Goal: Task Accomplishment & Management: Manage account settings

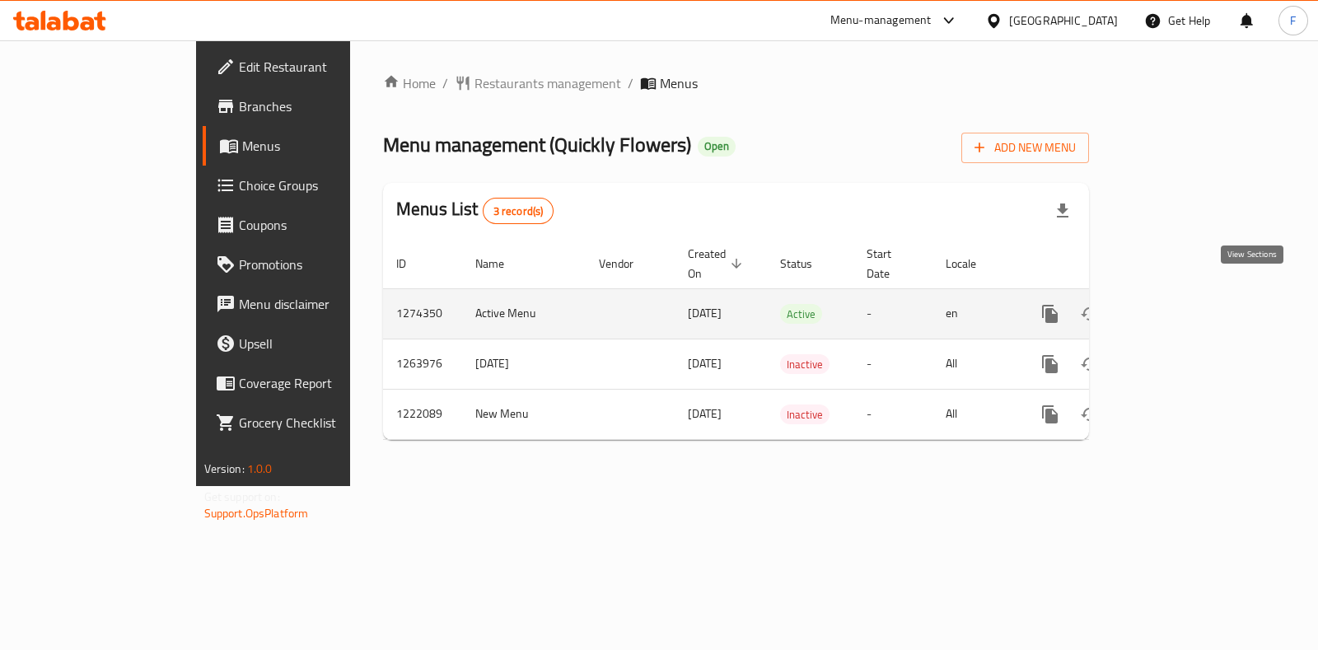
click at [1179, 304] on icon "enhanced table" at bounding box center [1169, 314] width 20 height 20
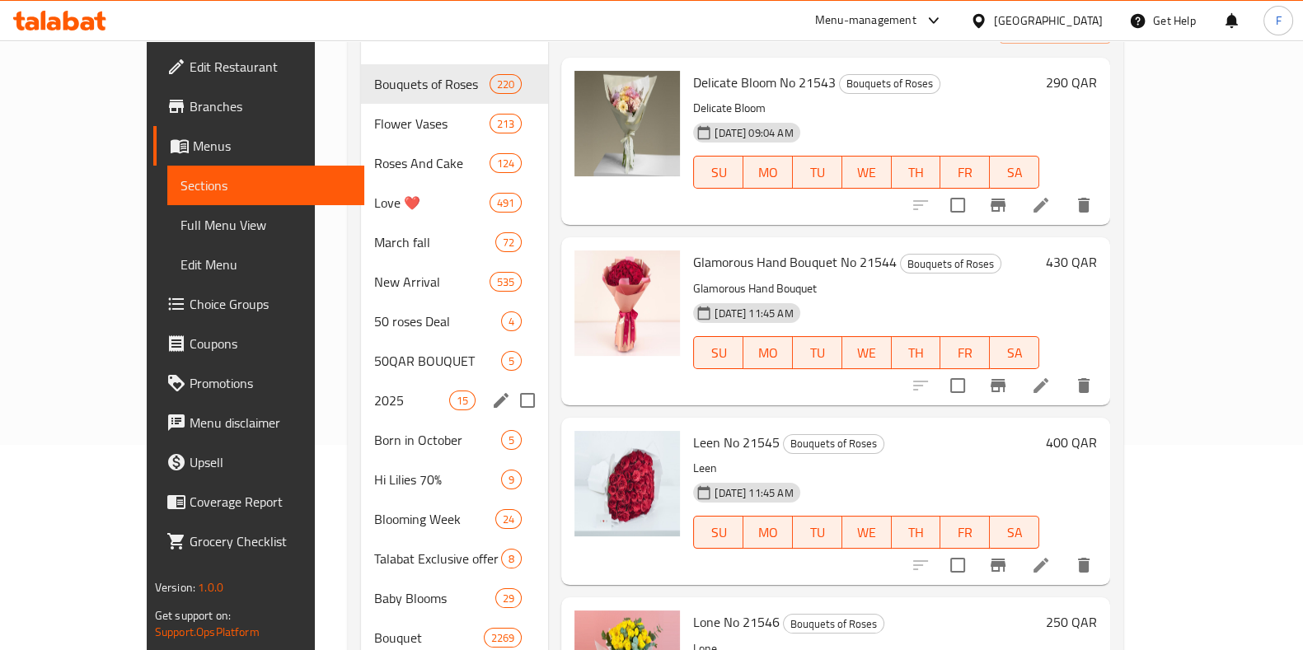
scroll to position [618, 0]
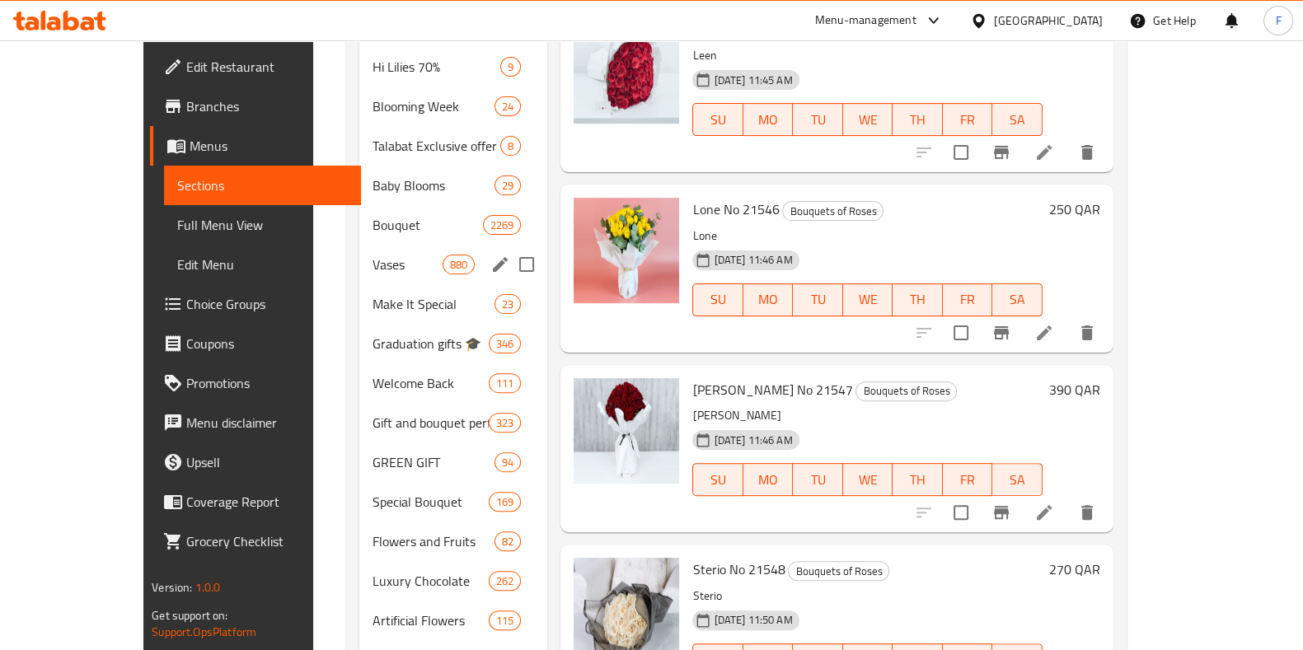
click at [509, 247] on input "Menu sections" at bounding box center [526, 264] width 35 height 35
checkbox input "true"
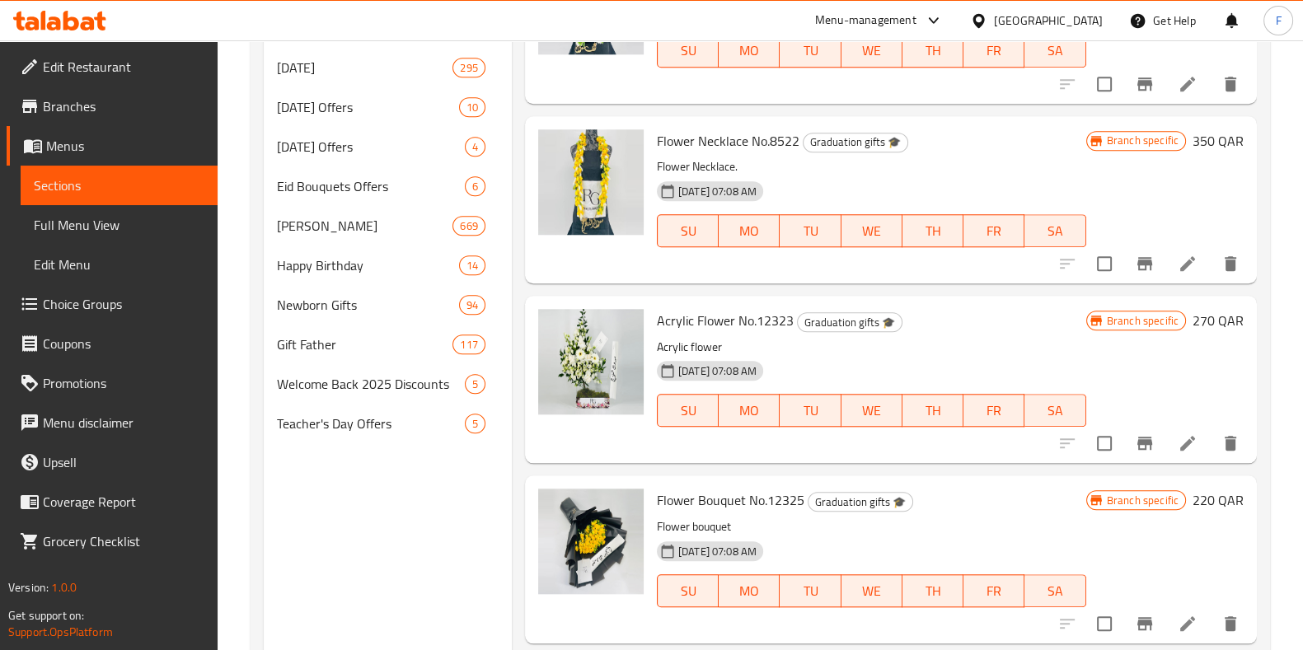
scroll to position [1925, 0]
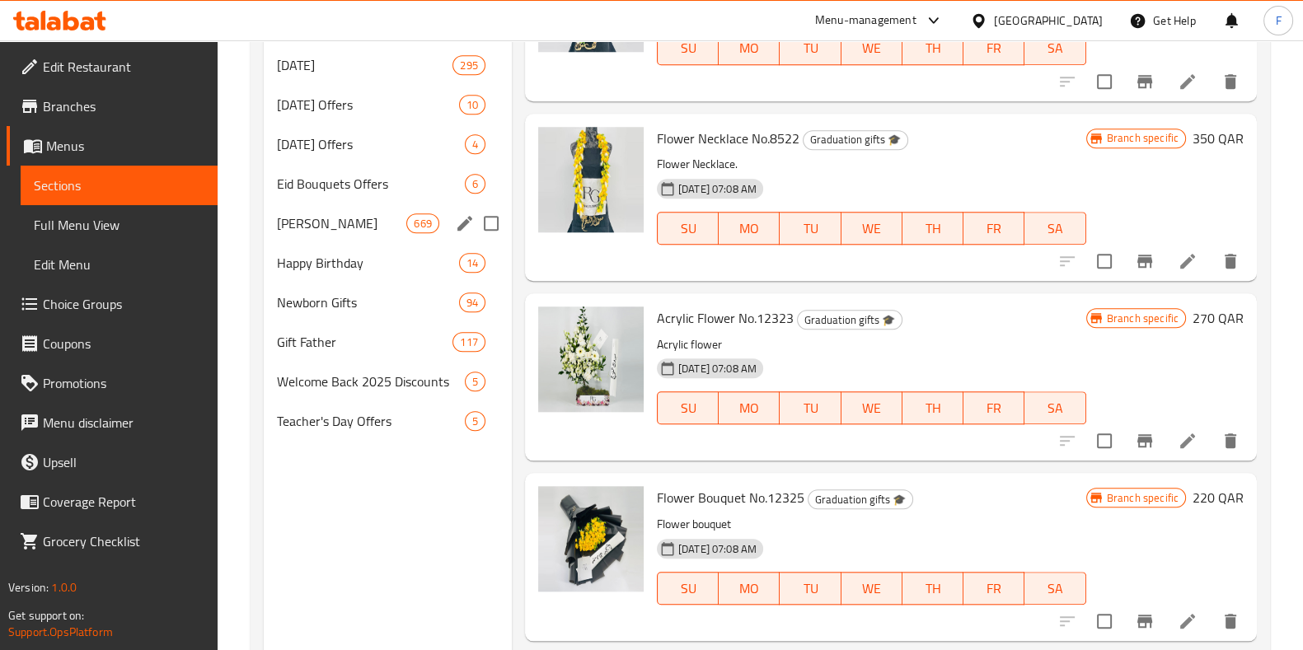
click at [493, 218] on input "Menu sections" at bounding box center [491, 223] width 35 height 35
checkbox input "true"
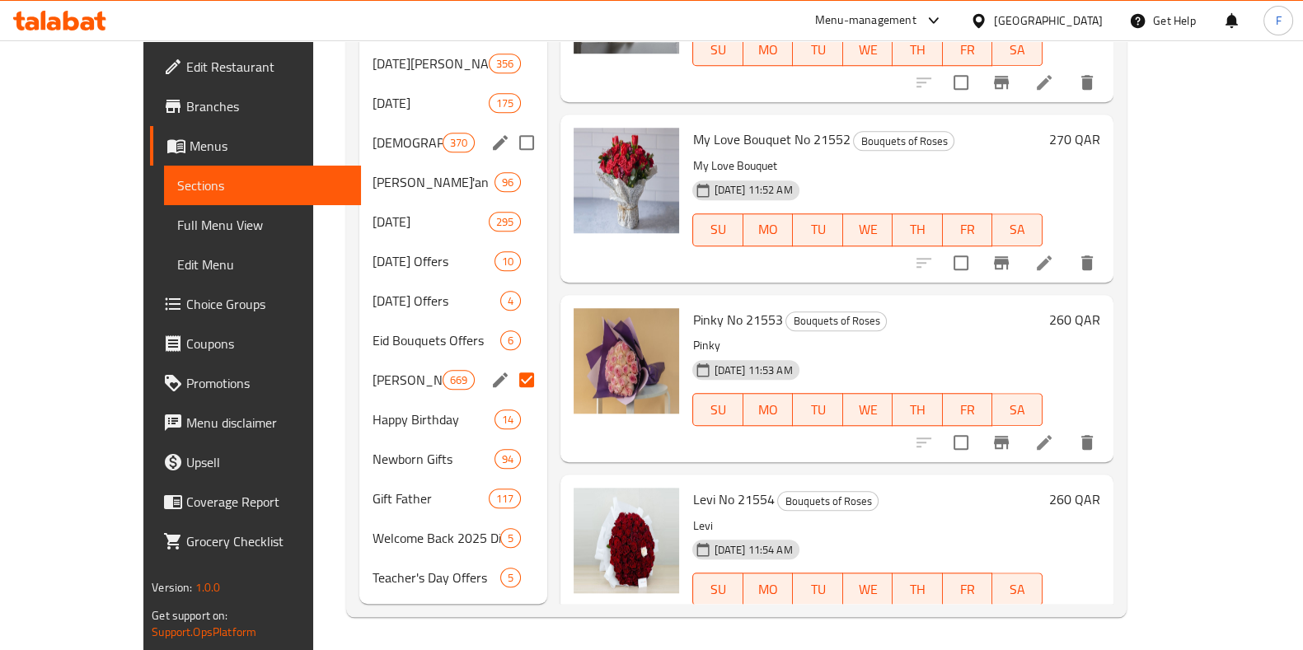
scroll to position [1680, 0]
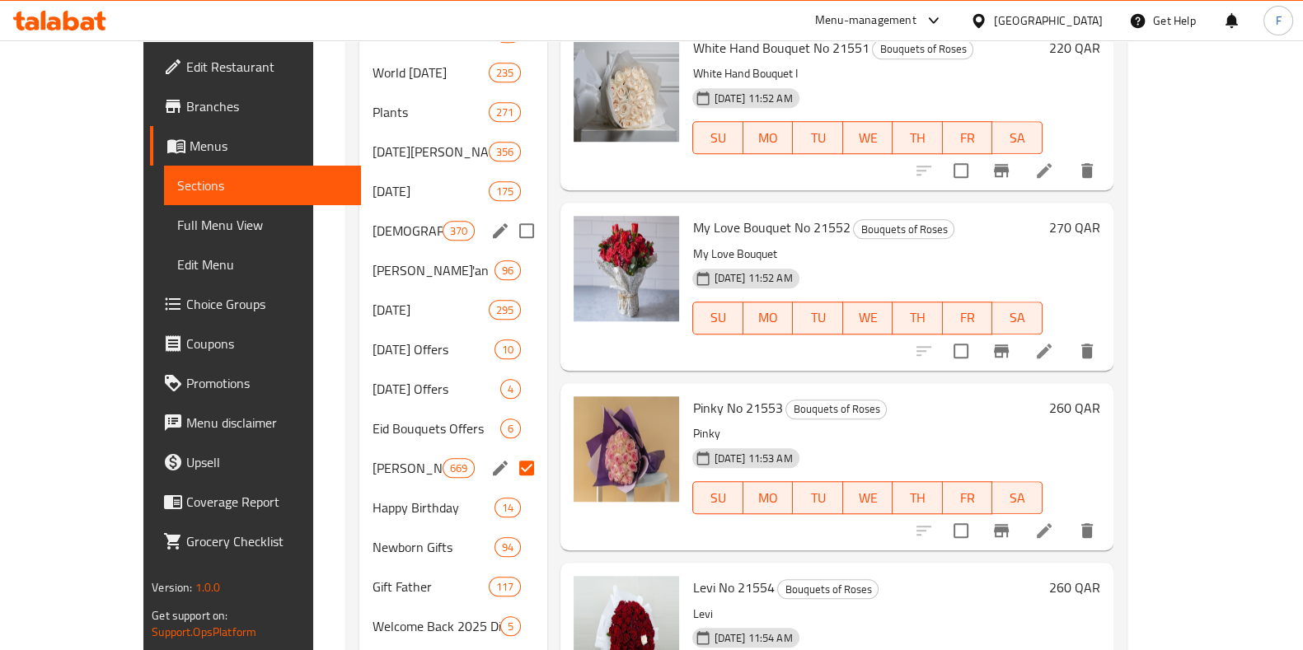
click at [509, 232] on input "Menu sections" at bounding box center [526, 230] width 35 height 35
checkbox input "true"
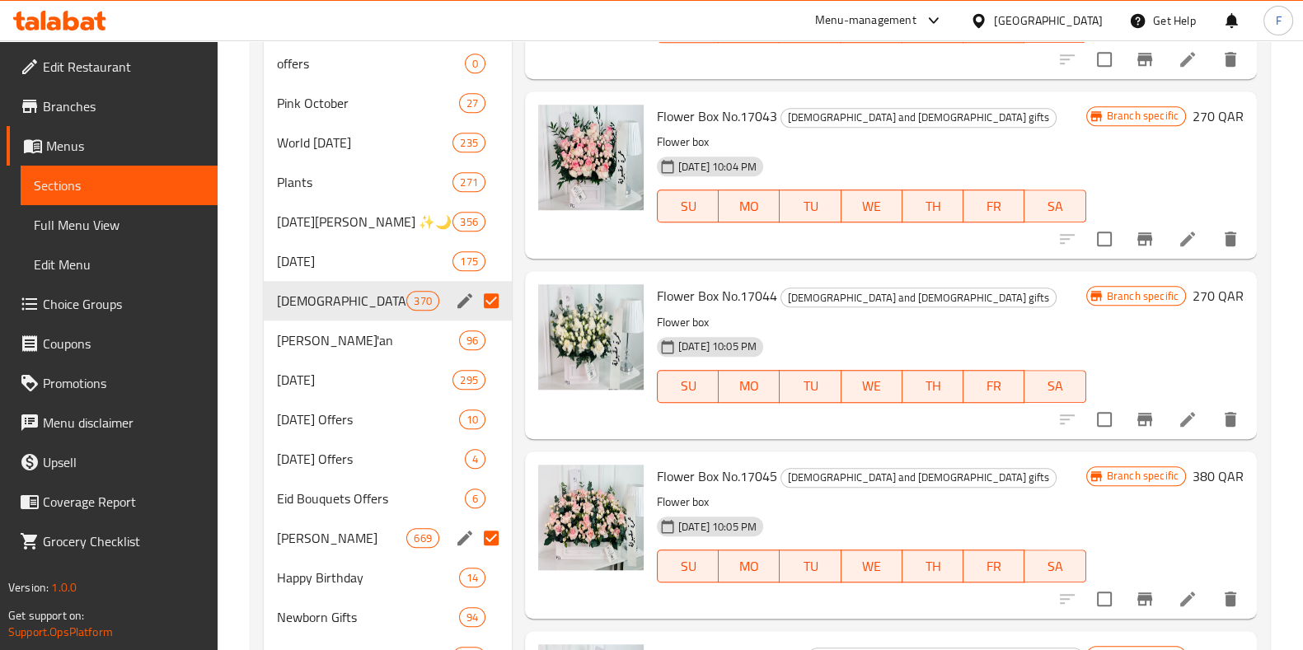
scroll to position [1577, 0]
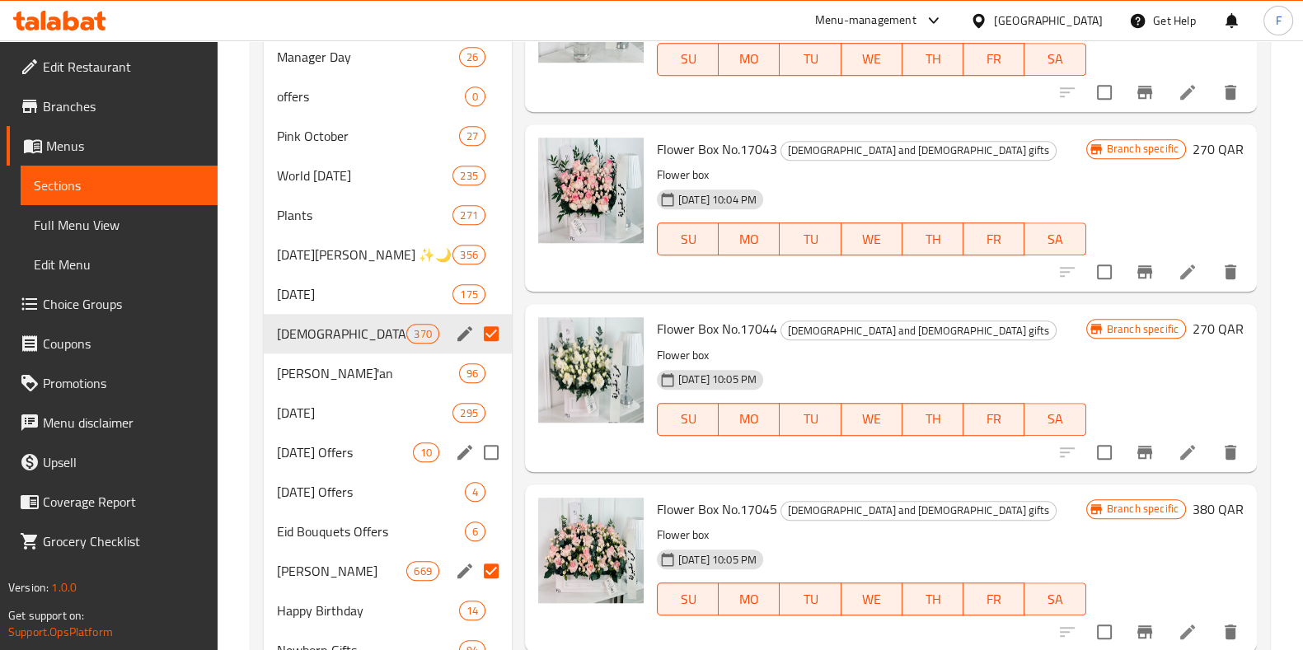
click at [490, 449] on input "Menu sections" at bounding box center [491, 452] width 35 height 35
checkbox input "true"
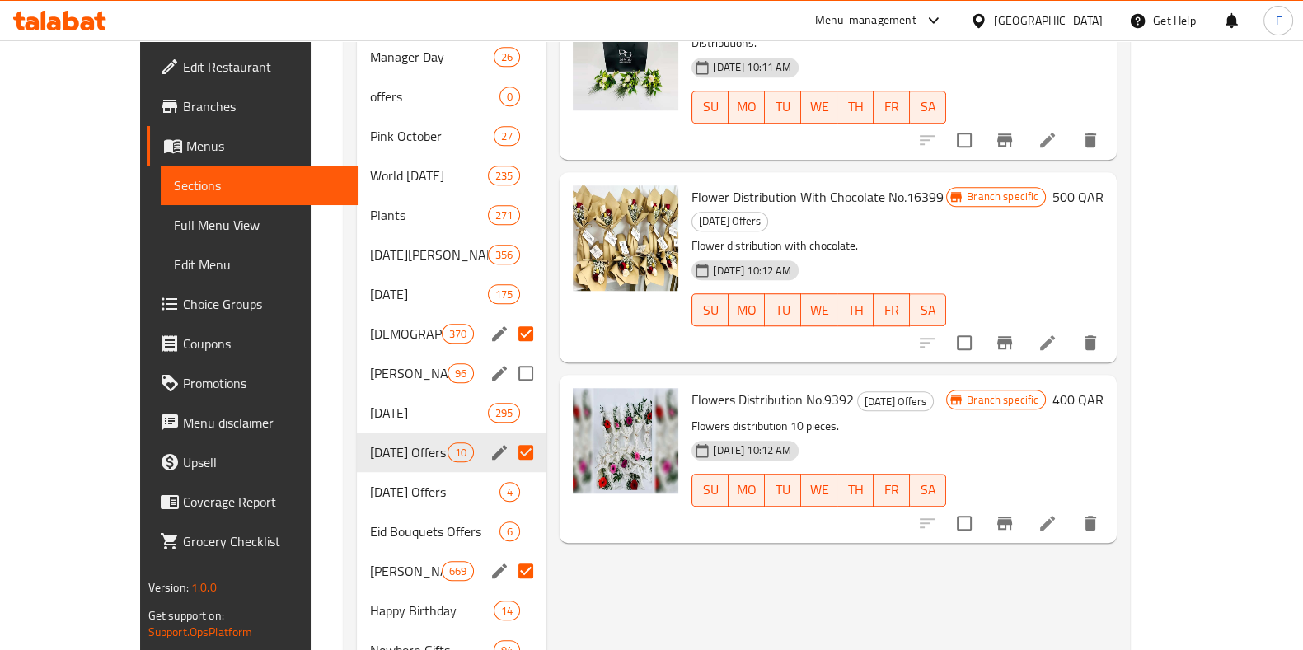
drag, startPoint x: 495, startPoint y: 372, endPoint x: 207, endPoint y: 14, distance: 459.4
click at [508, 371] on input "Menu sections" at bounding box center [525, 373] width 35 height 35
checkbox input "true"
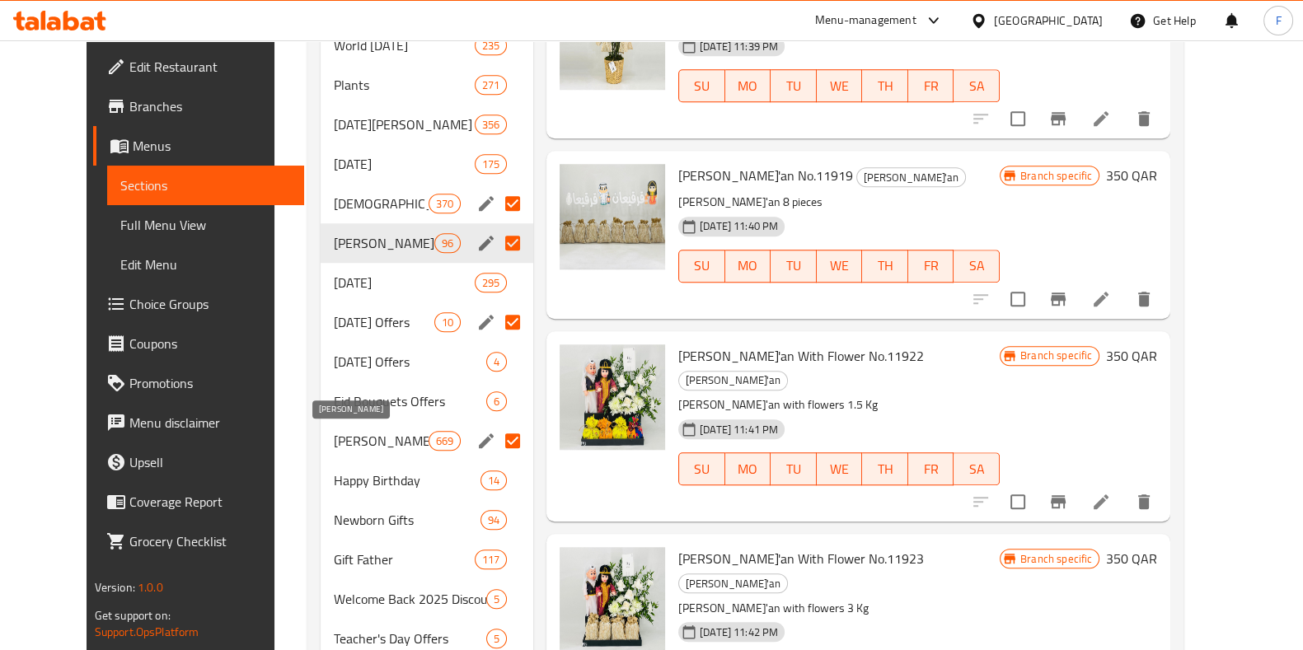
scroll to position [1663, 0]
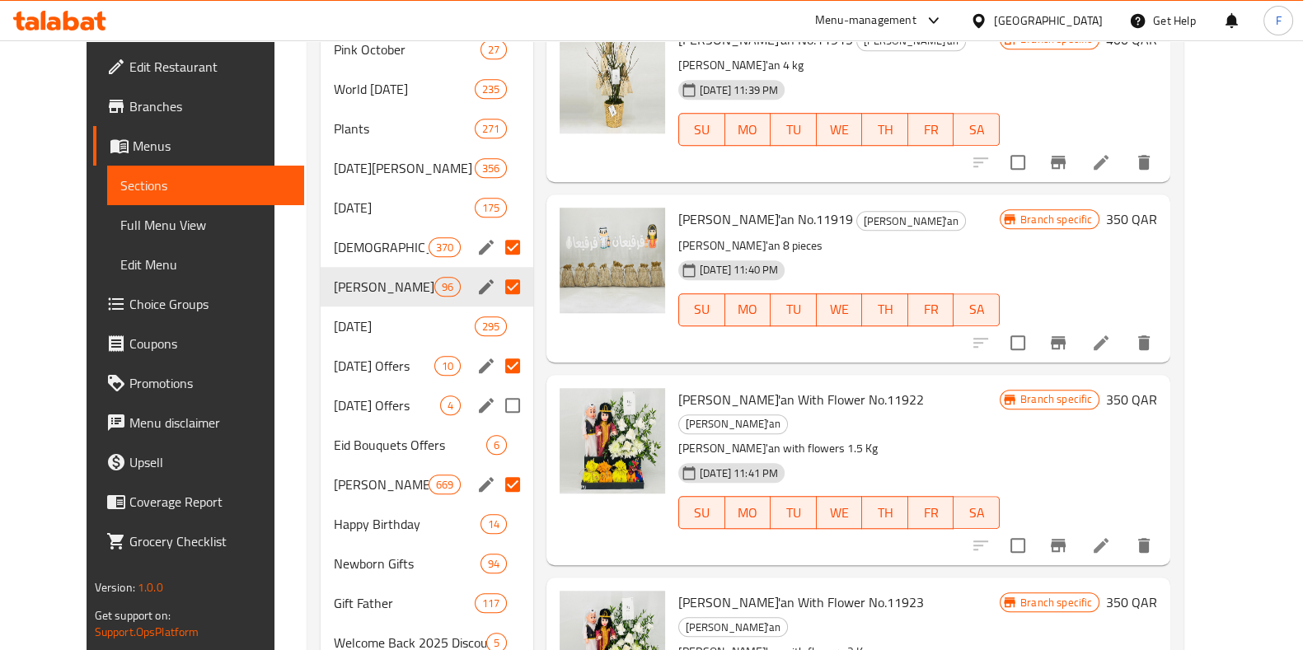
click at [495, 403] on input "Menu sections" at bounding box center [512, 405] width 35 height 35
checkbox input "true"
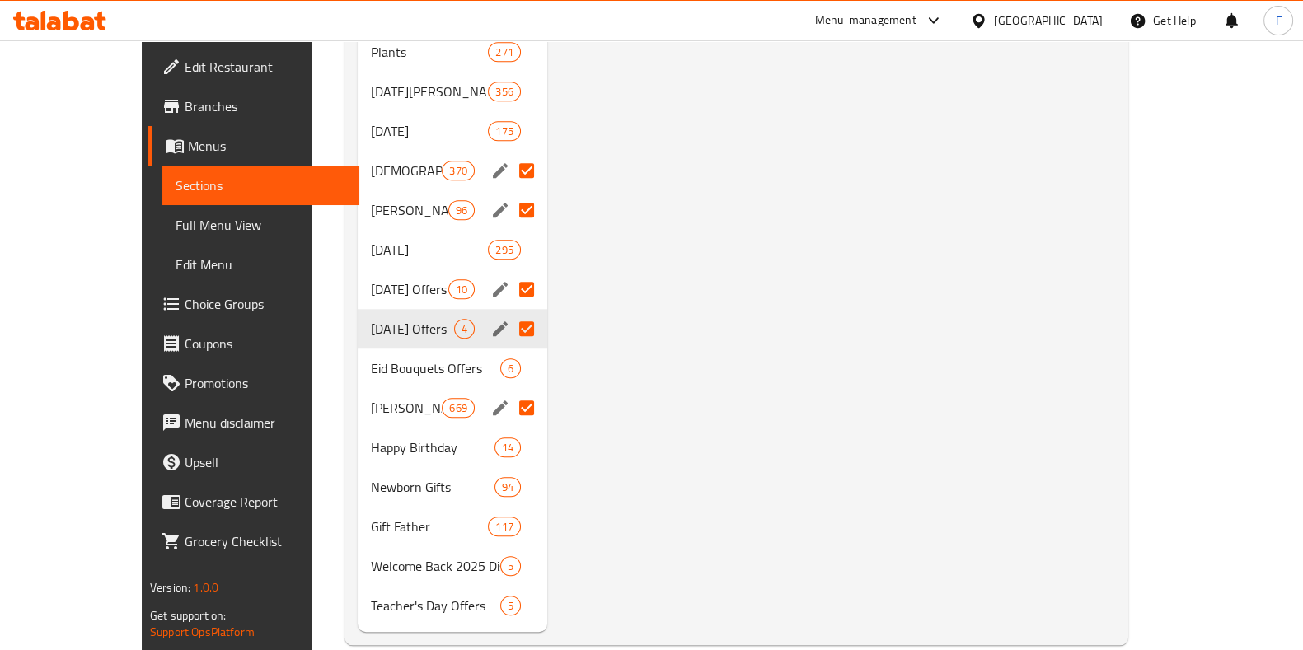
scroll to position [1767, 0]
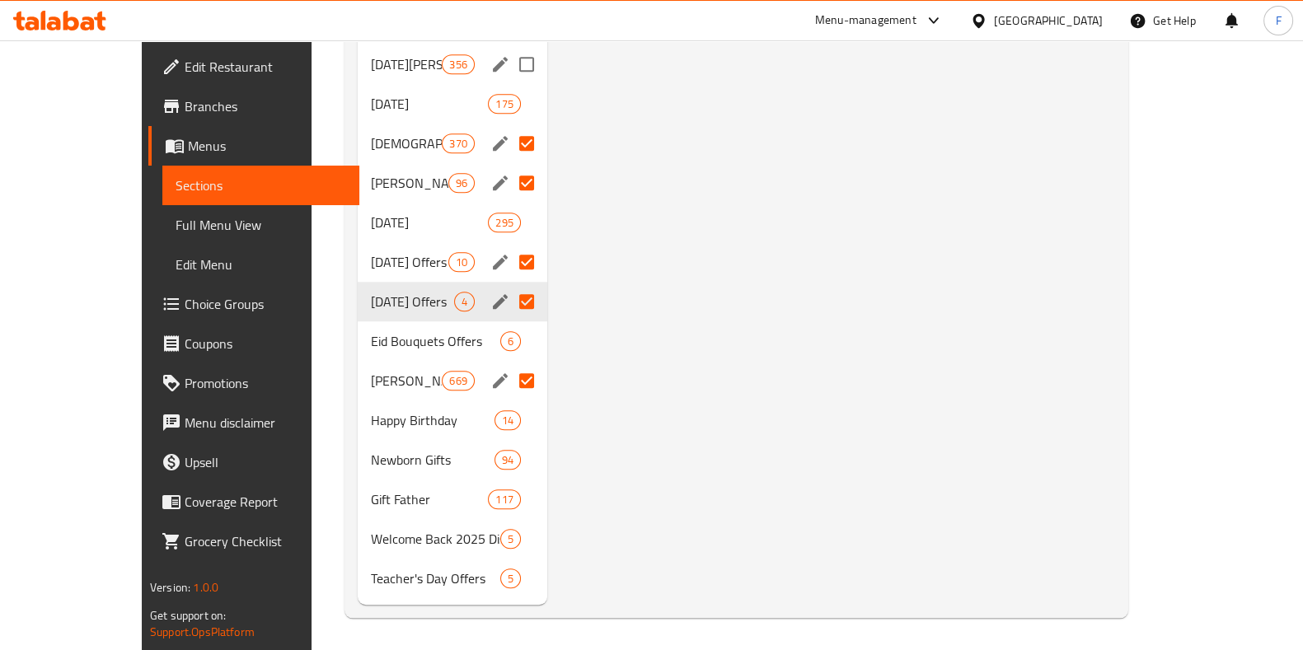
drag, startPoint x: 491, startPoint y: 68, endPoint x: 412, endPoint y: 510, distance: 449.5
click at [509, 66] on input "Menu sections" at bounding box center [526, 64] width 35 height 35
checkbox input "true"
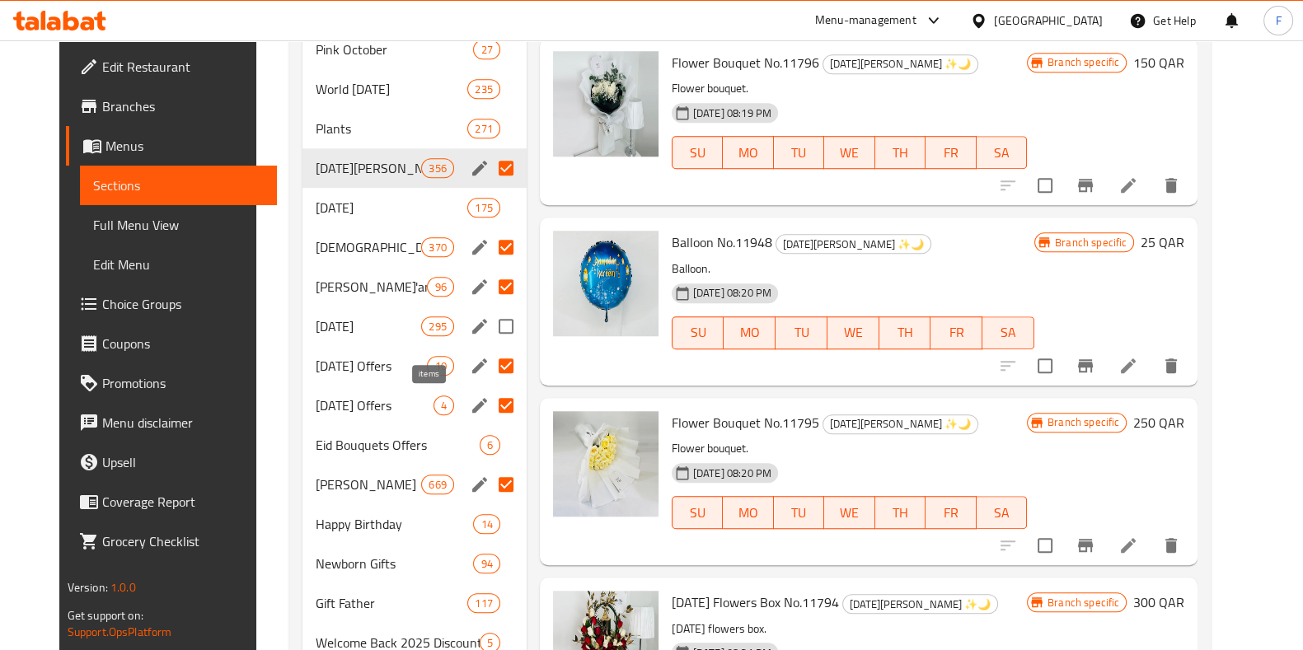
scroll to position [1560, 0]
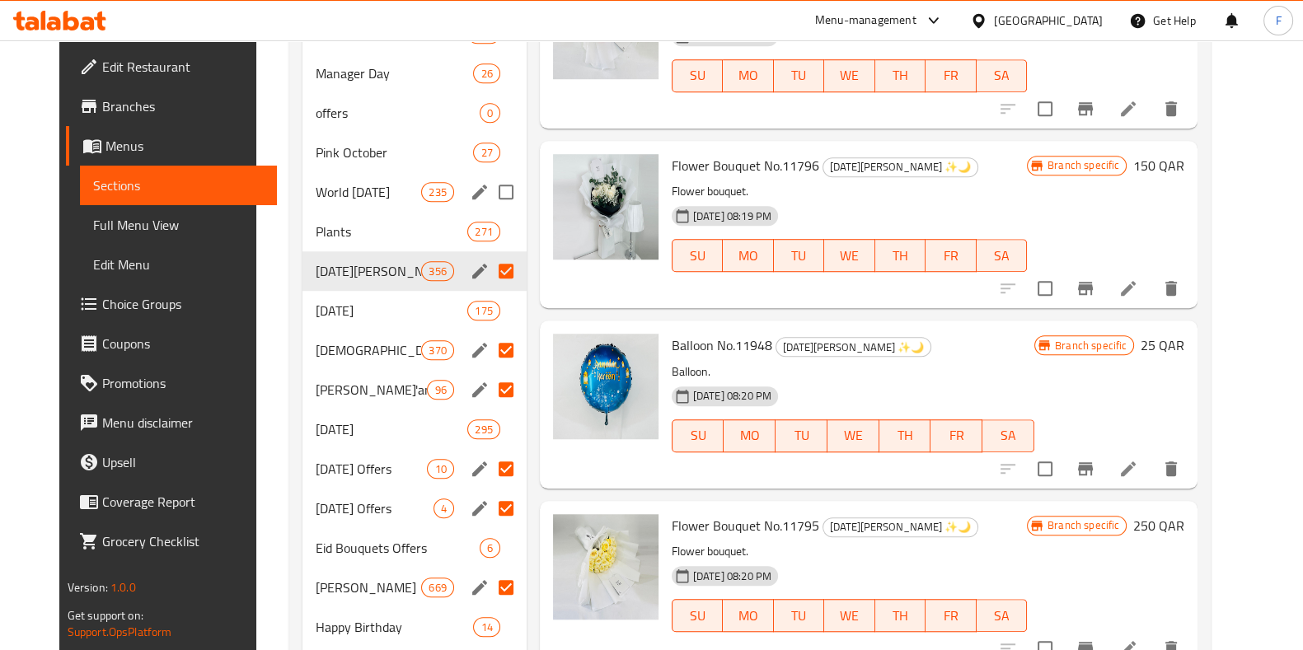
drag, startPoint x: 489, startPoint y: 189, endPoint x: 416, endPoint y: 223, distance: 80.7
click at [489, 189] on input "Menu sections" at bounding box center [506, 192] width 35 height 35
checkbox input "true"
click at [468, 224] on span "271" at bounding box center [483, 232] width 30 height 16
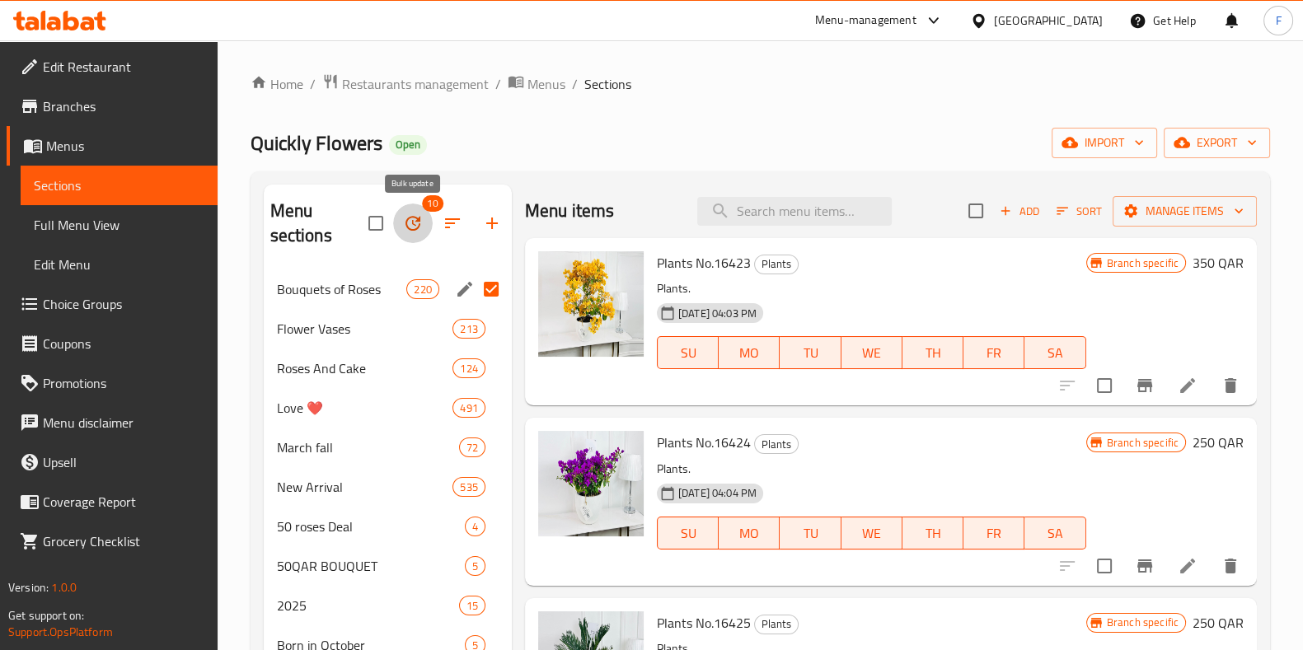
click at [417, 222] on icon "button" at bounding box center [412, 223] width 15 height 15
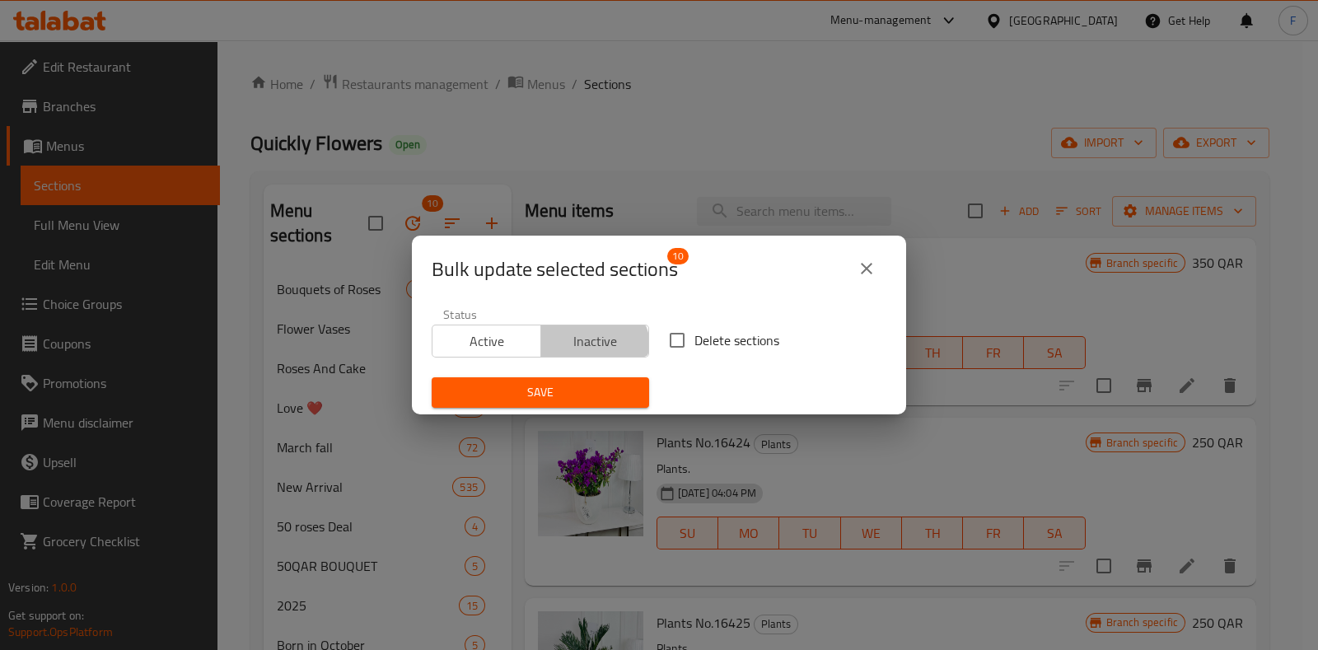
click at [581, 351] on span "Inactive" at bounding box center [596, 342] width 96 height 24
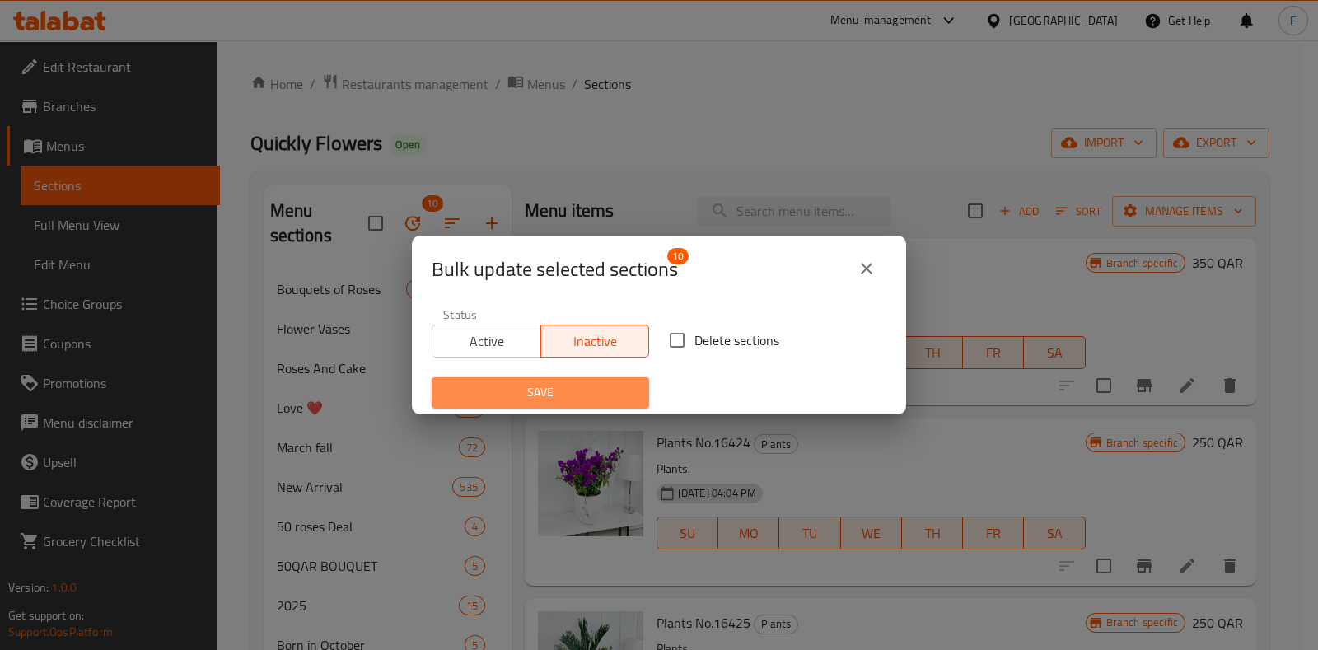
click at [582, 400] on span "Save" at bounding box center [540, 392] width 191 height 21
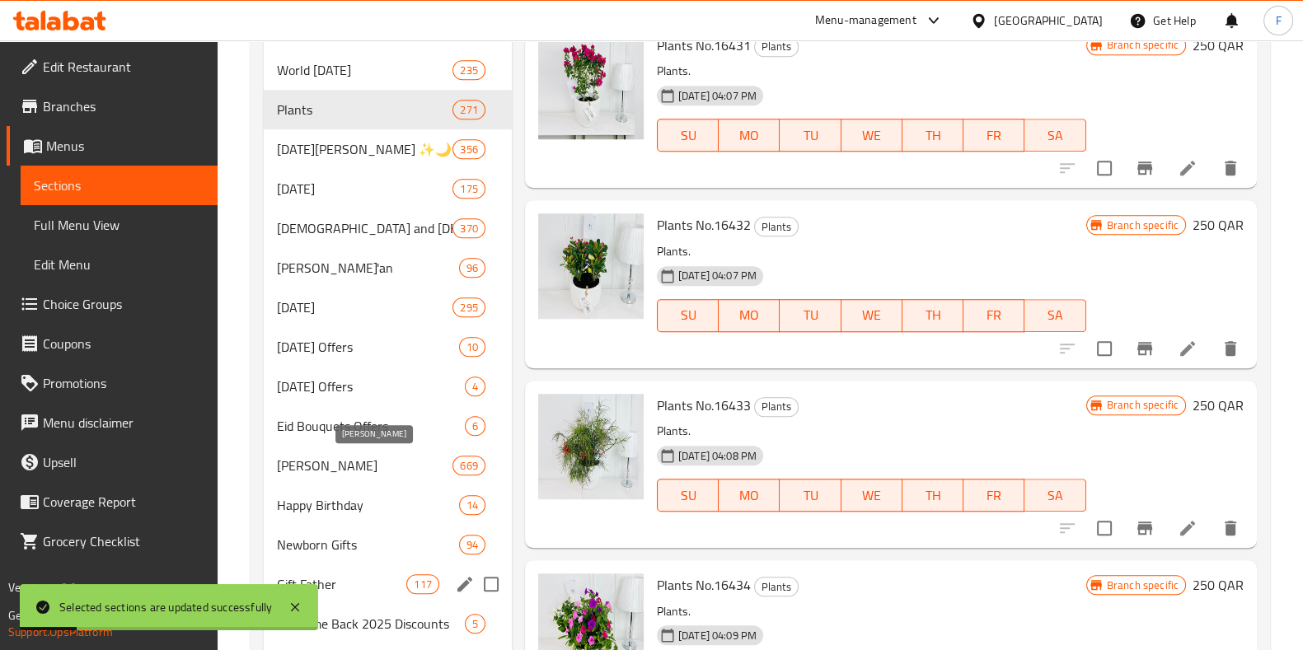
scroll to position [1866, 0]
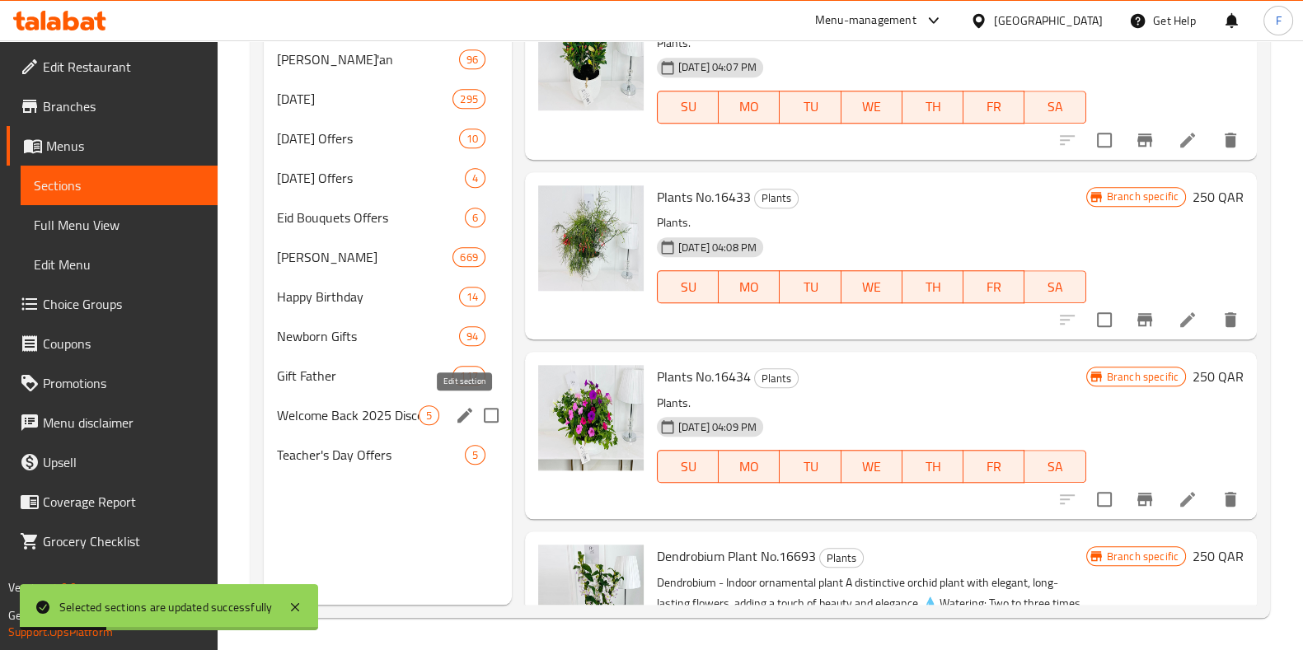
click at [466, 406] on icon "edit" at bounding box center [465, 415] width 20 height 20
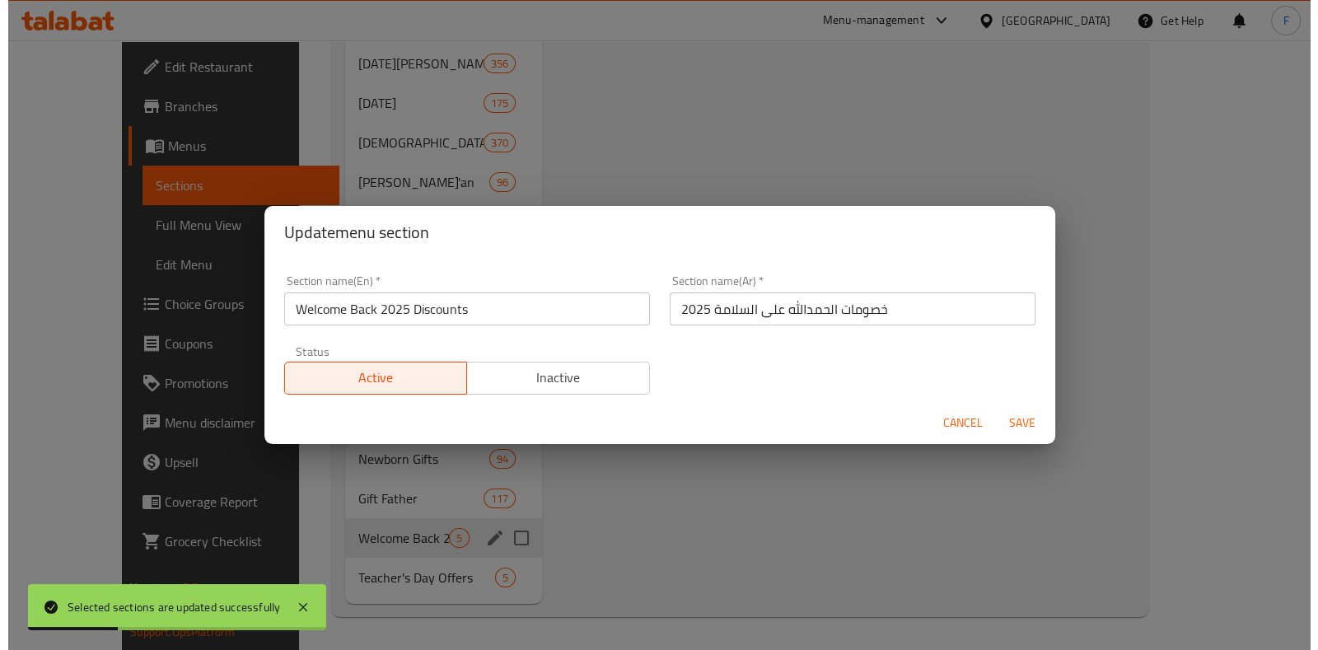
scroll to position [1743, 0]
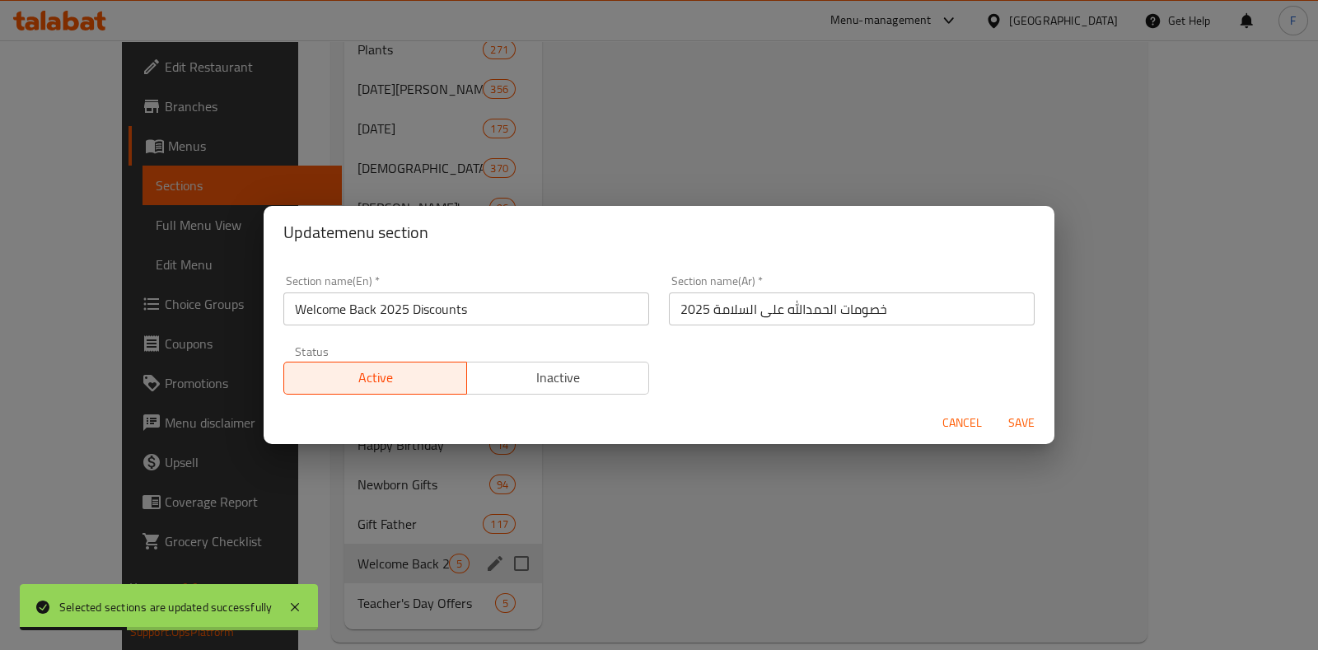
click at [430, 299] on input "Welcome Back 2025 Discounts" at bounding box center [466, 308] width 366 height 33
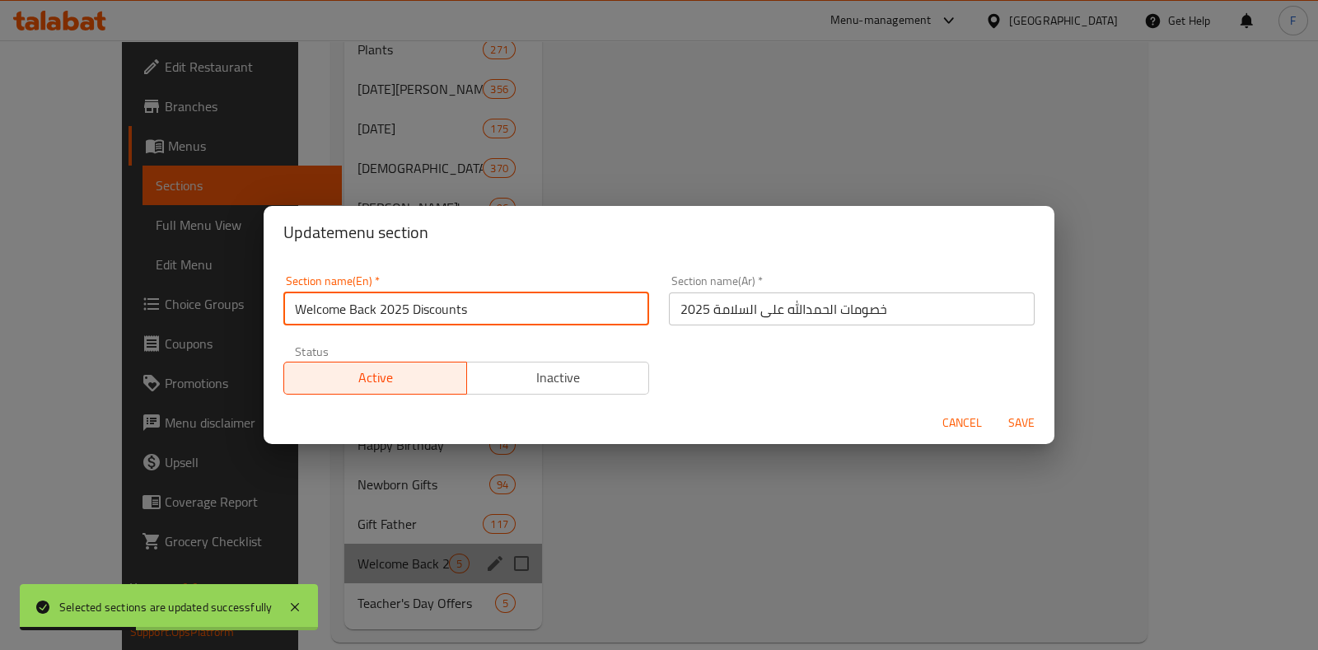
click at [430, 299] on input "Welcome Back 2025 Discounts" at bounding box center [466, 308] width 366 height 33
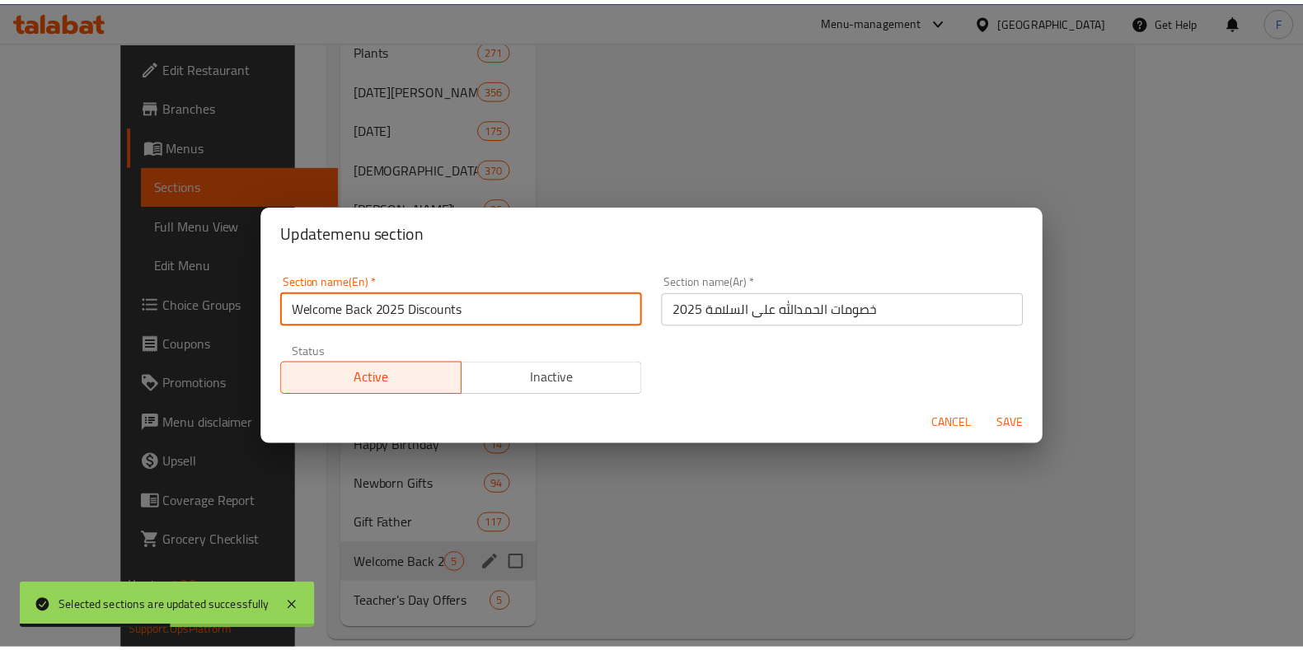
scroll to position [2, 0]
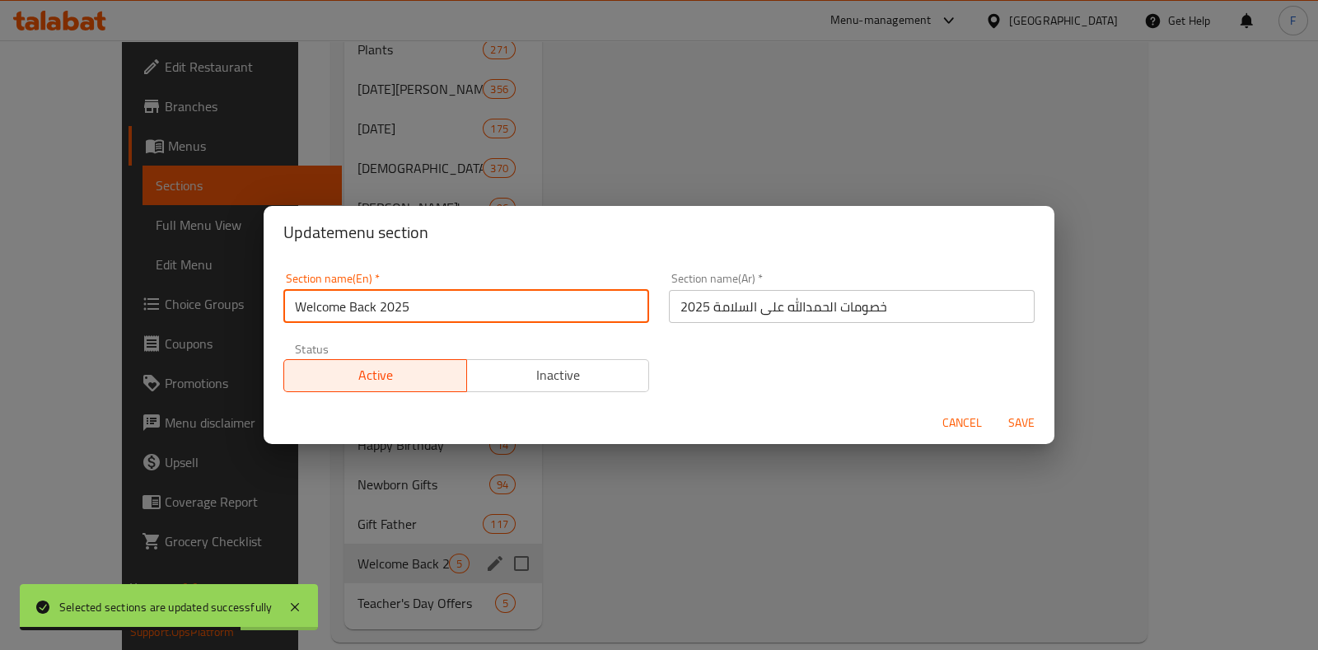
type input "Welcome Back 2025"
click at [853, 311] on input "خصومات الحمدالله على السلامة 2025" at bounding box center [852, 306] width 366 height 33
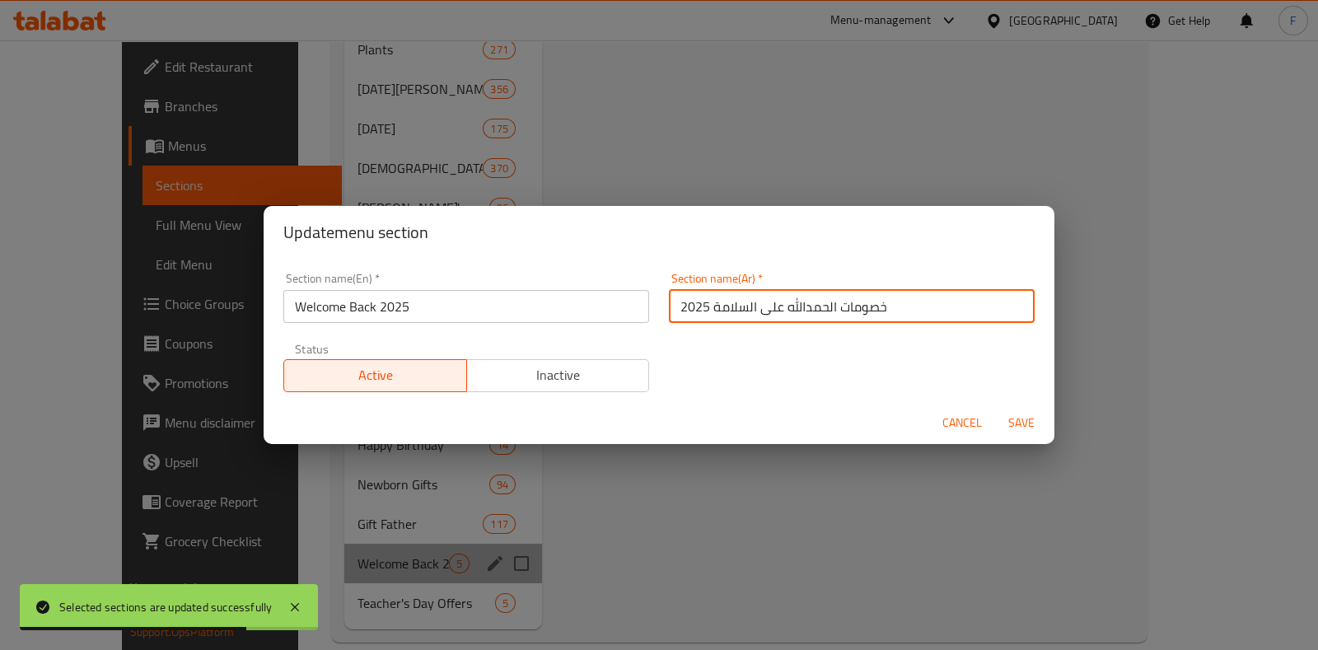
click at [853, 311] on input "خصومات الحمدالله على السلامة 2025" at bounding box center [852, 306] width 366 height 33
type input "الحمدالله على السلامة 2025"
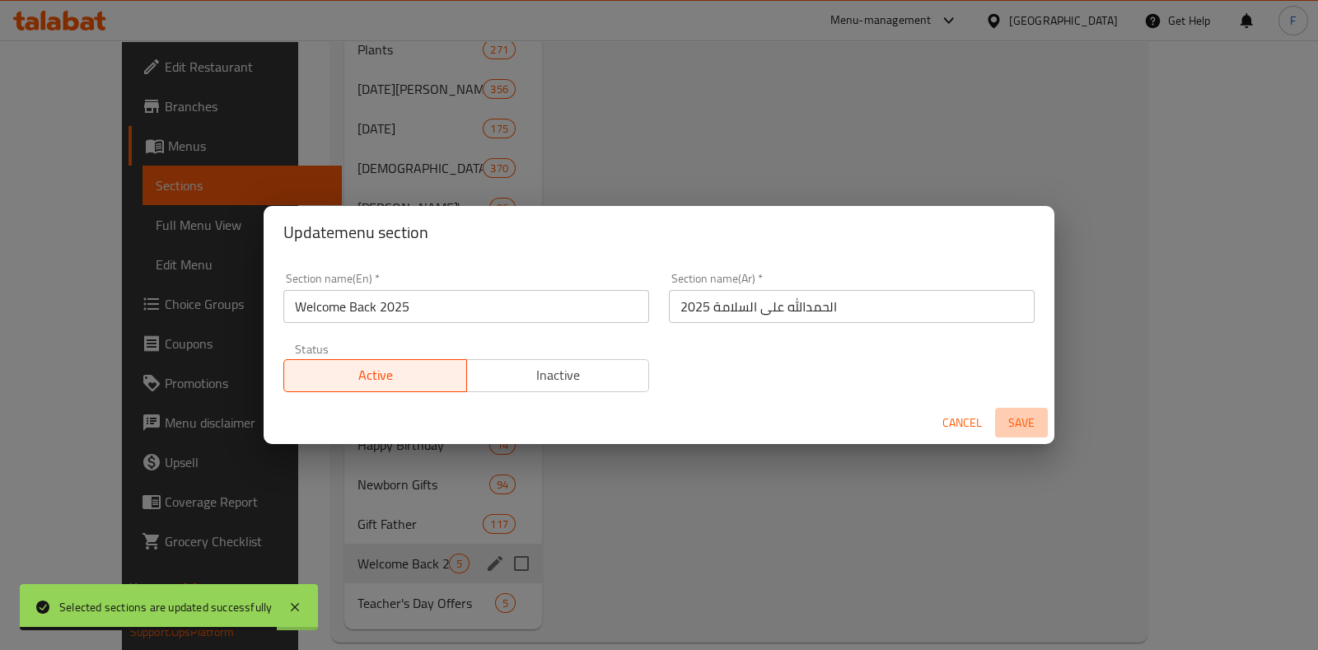
click at [1018, 422] on span "Save" at bounding box center [1022, 423] width 40 height 21
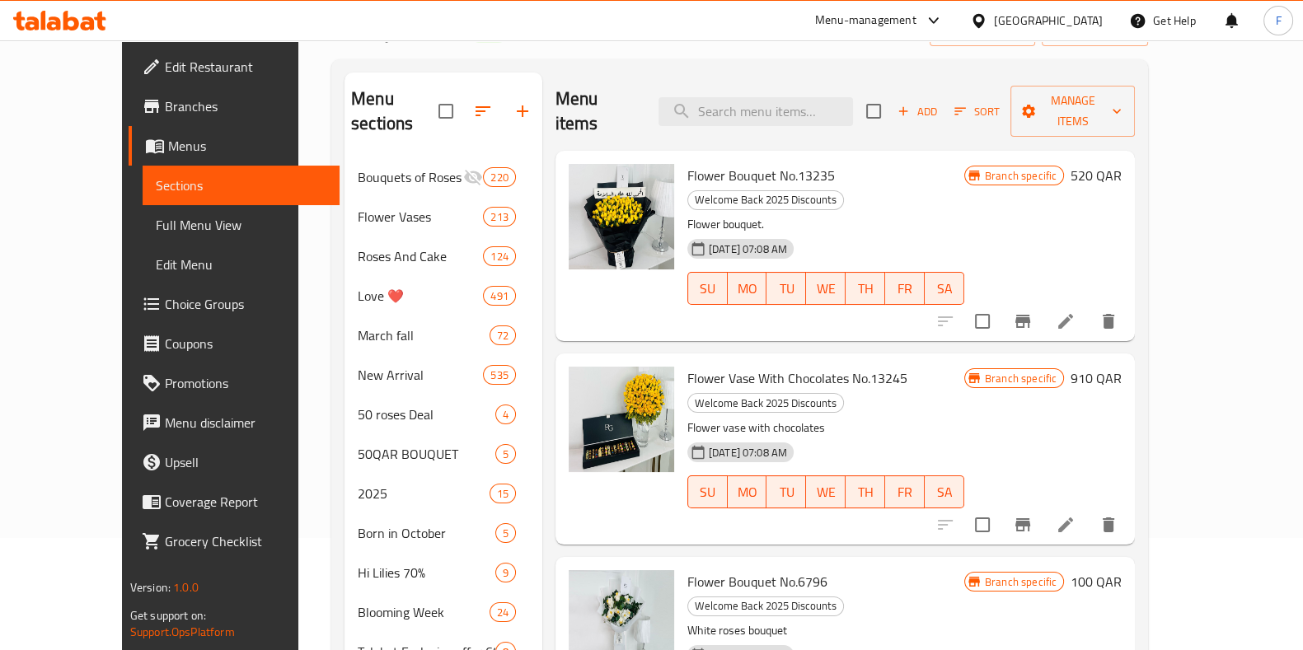
scroll to position [0, 0]
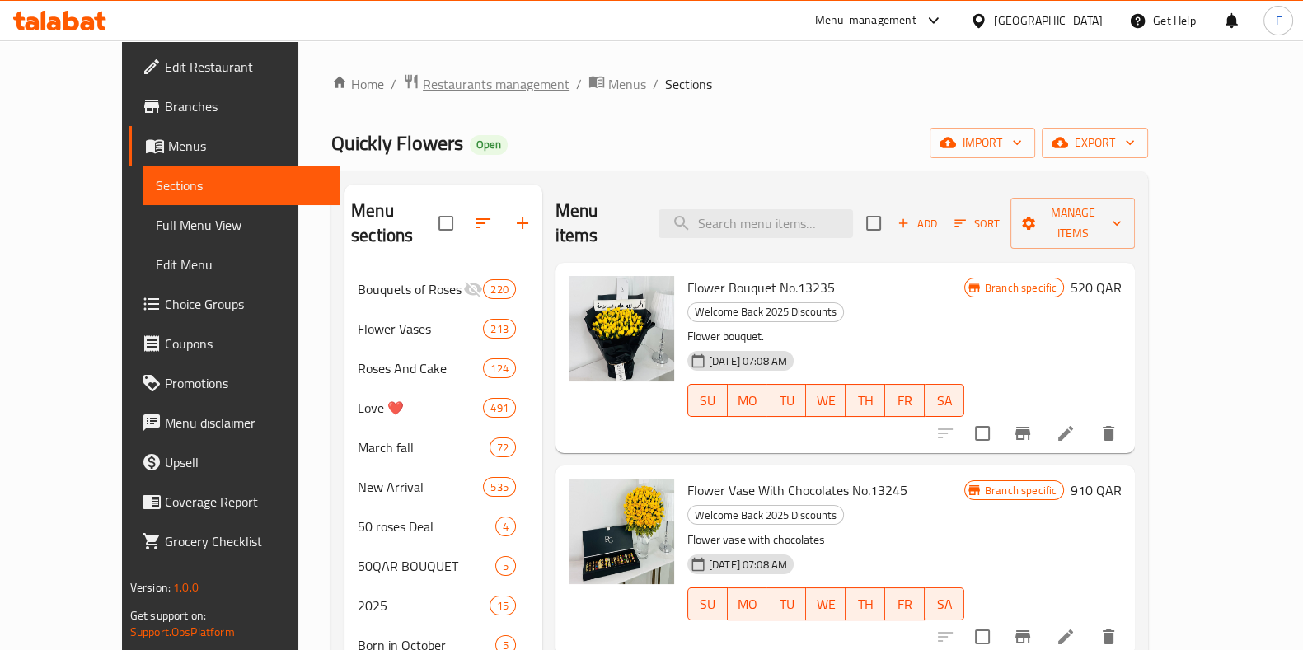
click at [423, 86] on span "Restaurants management" at bounding box center [496, 84] width 147 height 20
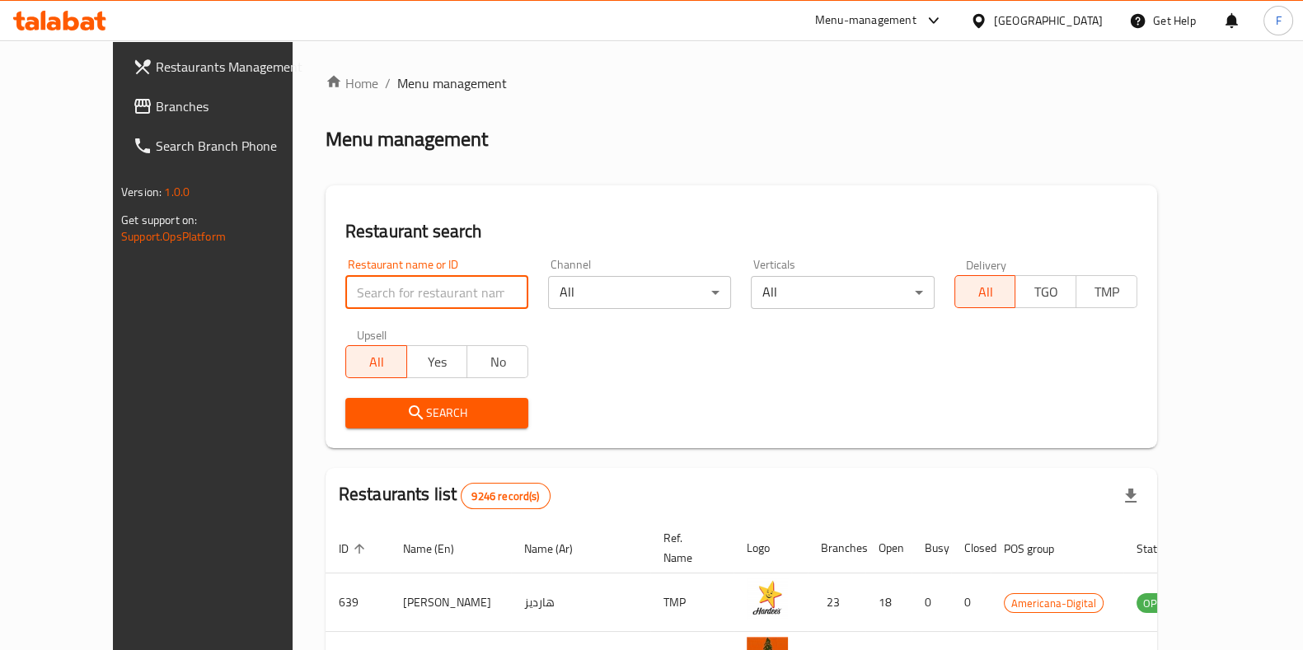
click at [383, 294] on input "search" at bounding box center [436, 292] width 183 height 33
type input "akacia"
click button "Search" at bounding box center [436, 413] width 183 height 30
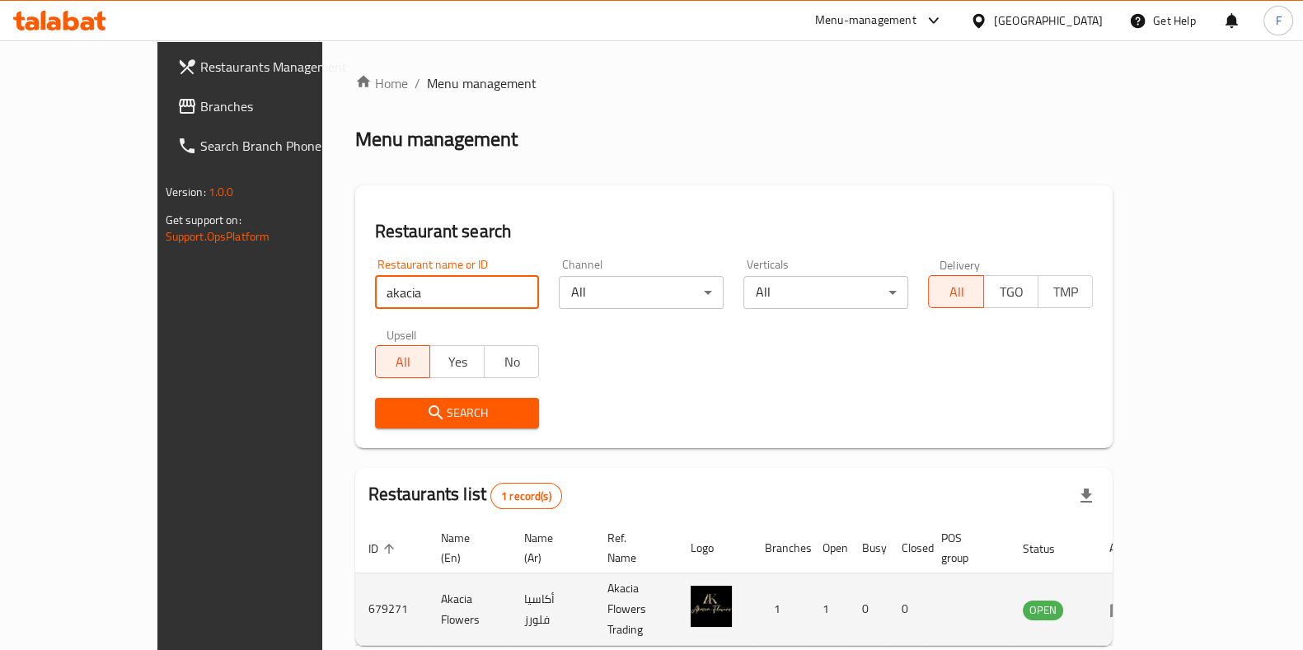
click at [1129, 600] on icon "enhanced table" at bounding box center [1119, 610] width 20 height 20
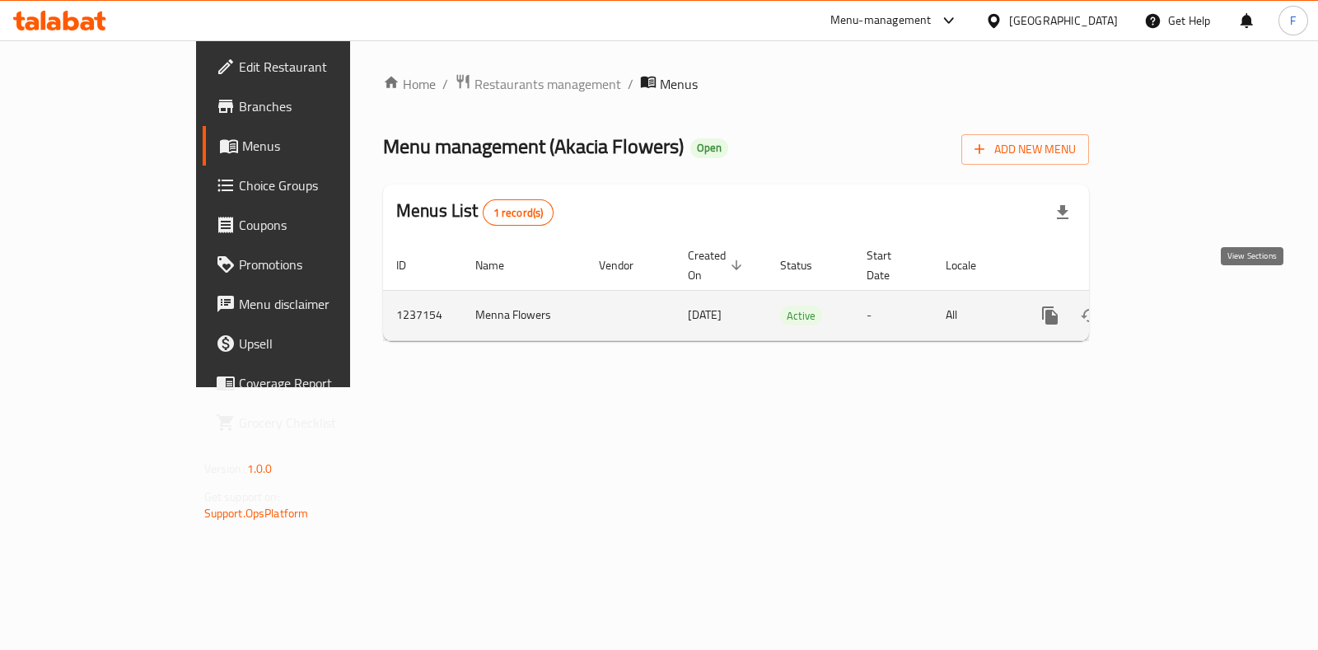
click at [1179, 306] on icon "enhanced table" at bounding box center [1169, 316] width 20 height 20
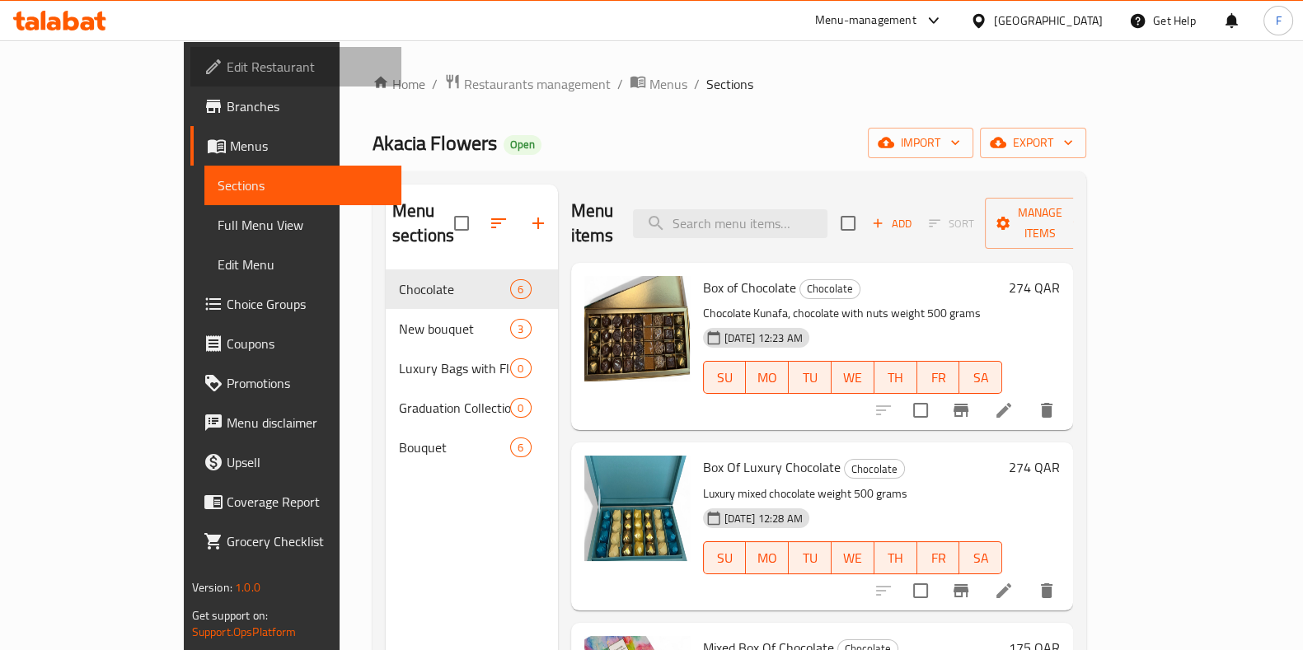
click at [227, 68] on span "Edit Restaurant" at bounding box center [307, 67] width 161 height 20
